Goal: Find specific page/section

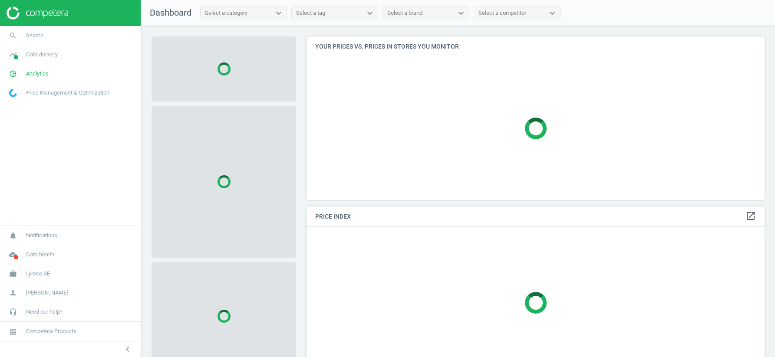
scroll to position [177, 465]
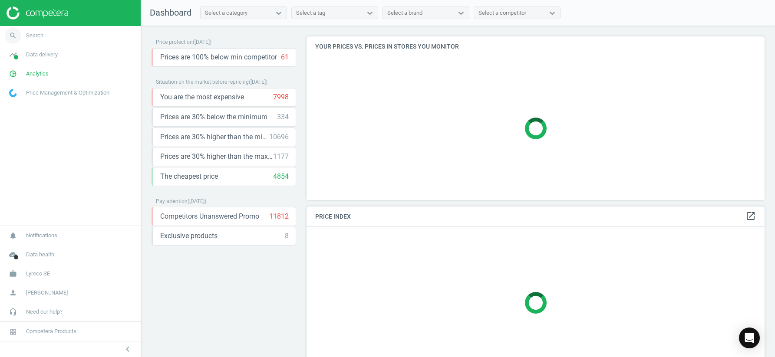
click at [35, 36] on span "Search" at bounding box center [34, 36] width 17 height 8
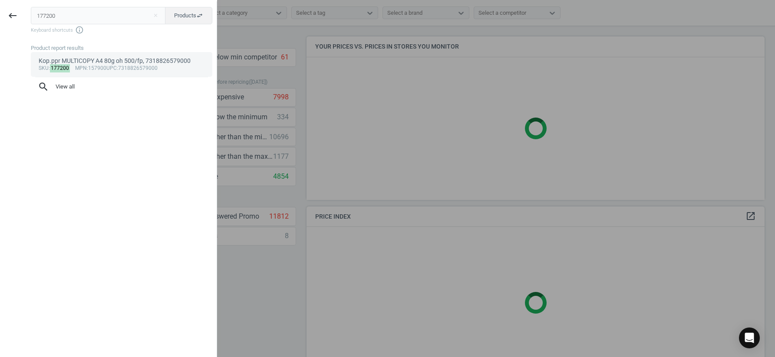
type input "177200"
click at [48, 62] on div "Kop.ppr MULTICOPY A4 80g oh 500/fp, 7318826579000" at bounding box center [122, 61] width 166 height 8
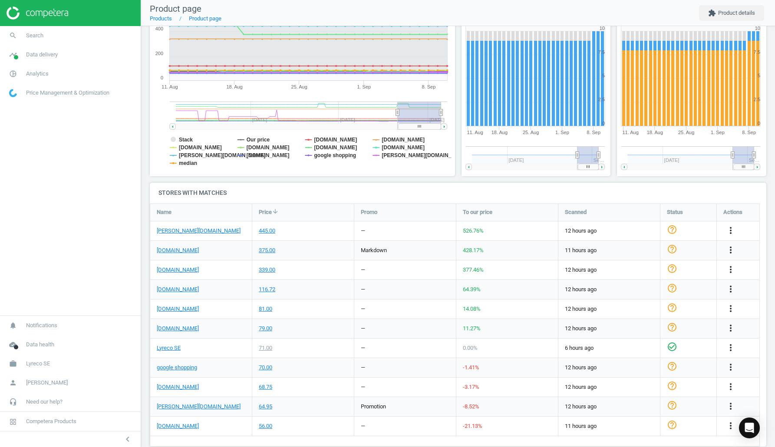
scroll to position [130, 0]
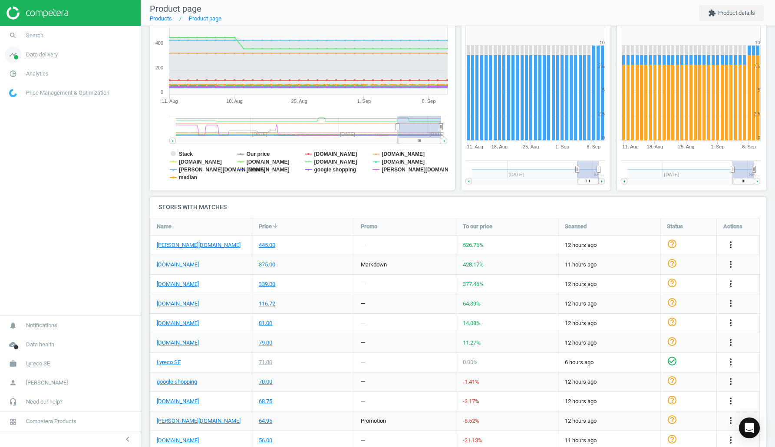
click at [37, 56] on span "Data delivery" at bounding box center [42, 55] width 32 height 8
click at [23, 123] on span "Stores" at bounding box center [17, 125] width 15 height 7
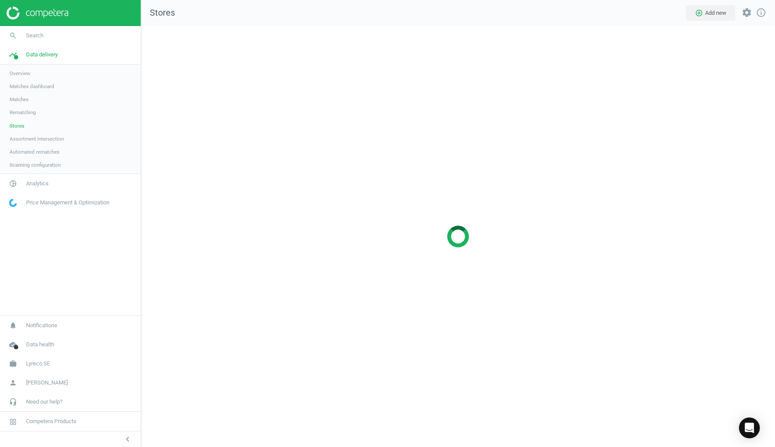
scroll to position [434, 647]
